Goal: Transaction & Acquisition: Purchase product/service

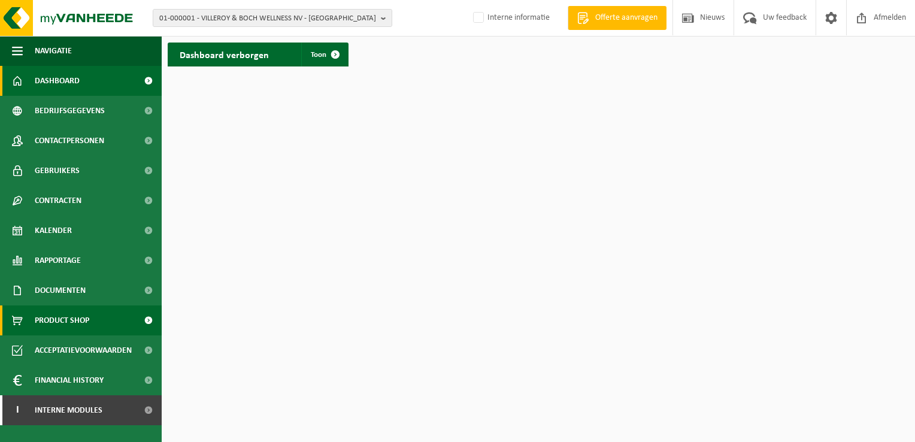
click at [65, 317] on span "Product Shop" at bounding box center [62, 321] width 55 height 30
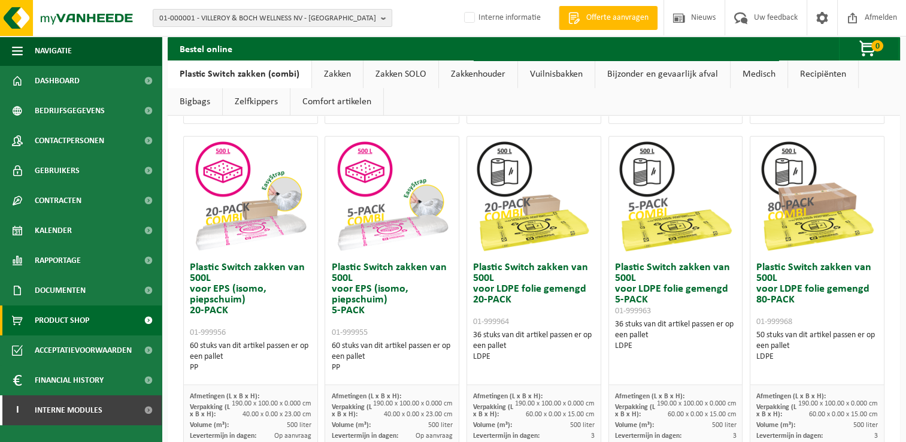
scroll to position [419, 0]
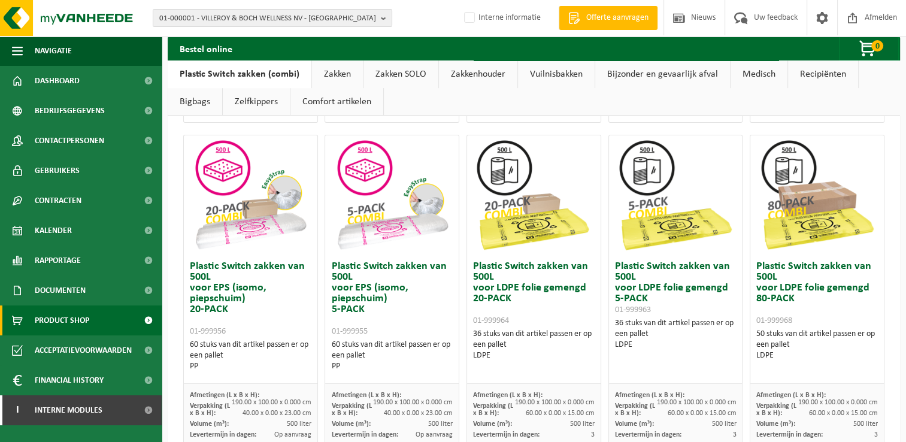
click at [398, 228] on img at bounding box center [392, 195] width 120 height 120
click at [232, 191] on img at bounding box center [250, 195] width 120 height 120
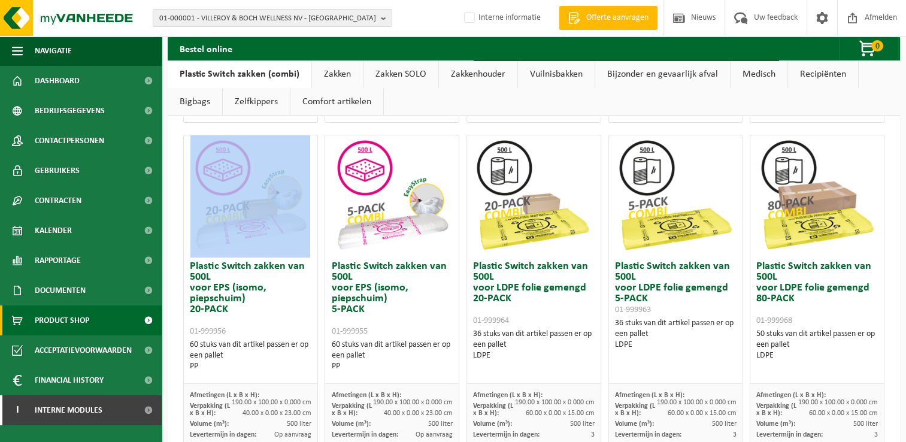
drag, startPoint x: 188, startPoint y: 140, endPoint x: 280, endPoint y: 183, distance: 101.6
click at [280, 183] on div at bounding box center [251, 195] width 134 height 120
copy div
click at [377, 229] on img at bounding box center [392, 195] width 120 height 120
